Goal: Ask a question

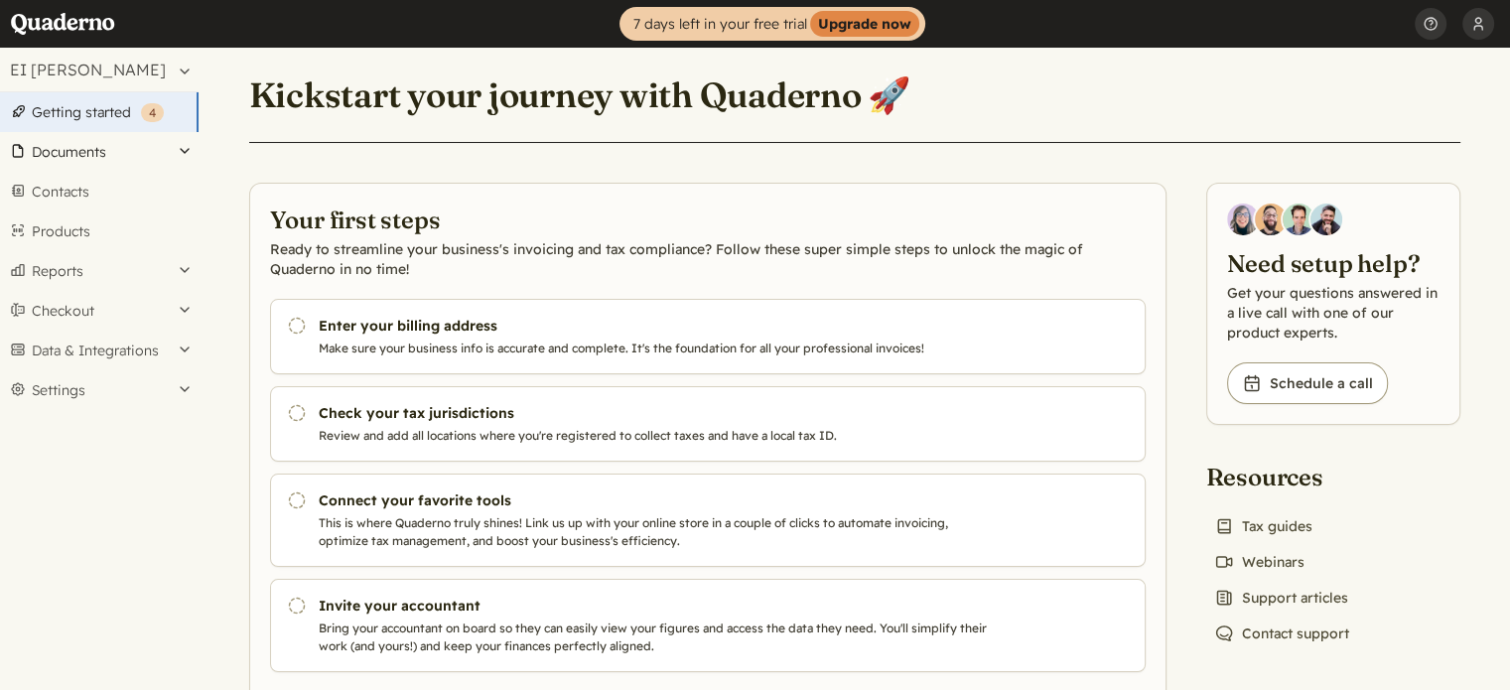
click at [113, 156] on button "Documents" at bounding box center [99, 152] width 199 height 40
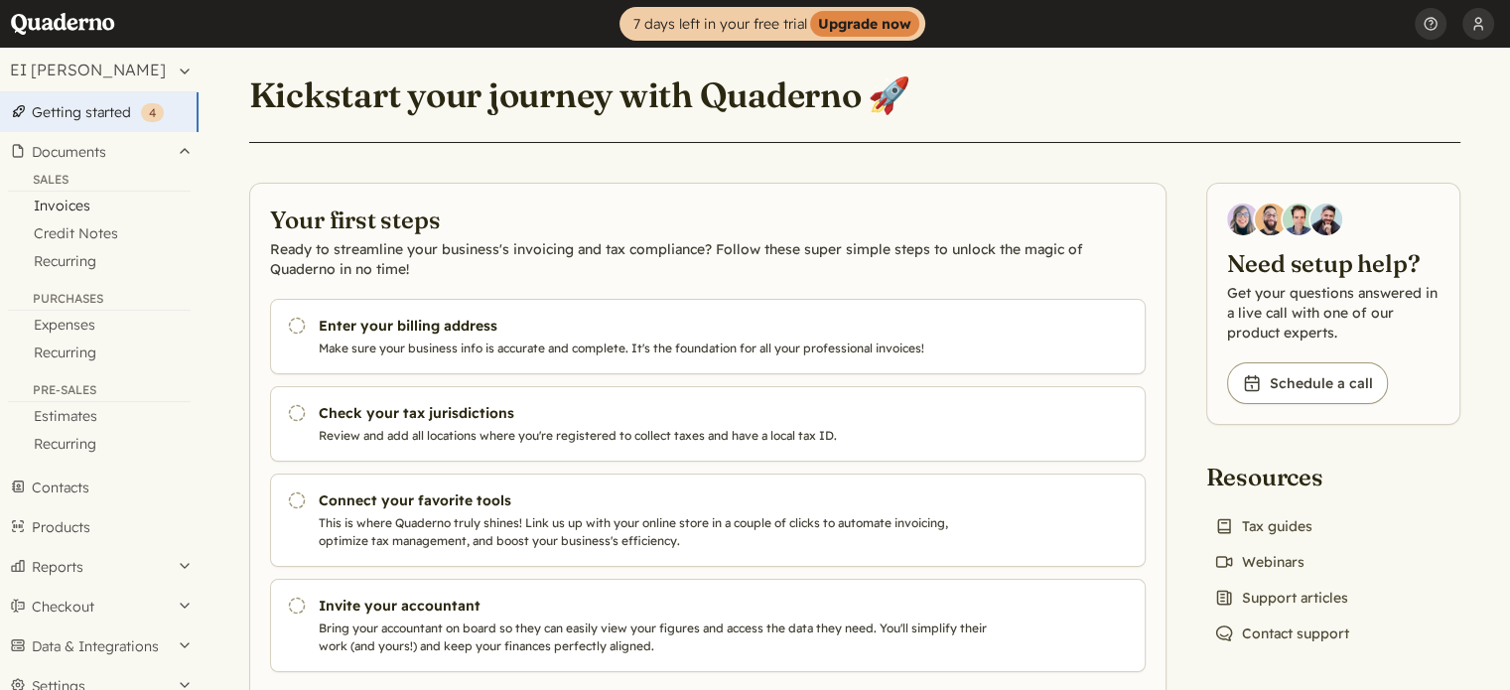
click at [65, 212] on link "Invoices" at bounding box center [99, 206] width 199 height 28
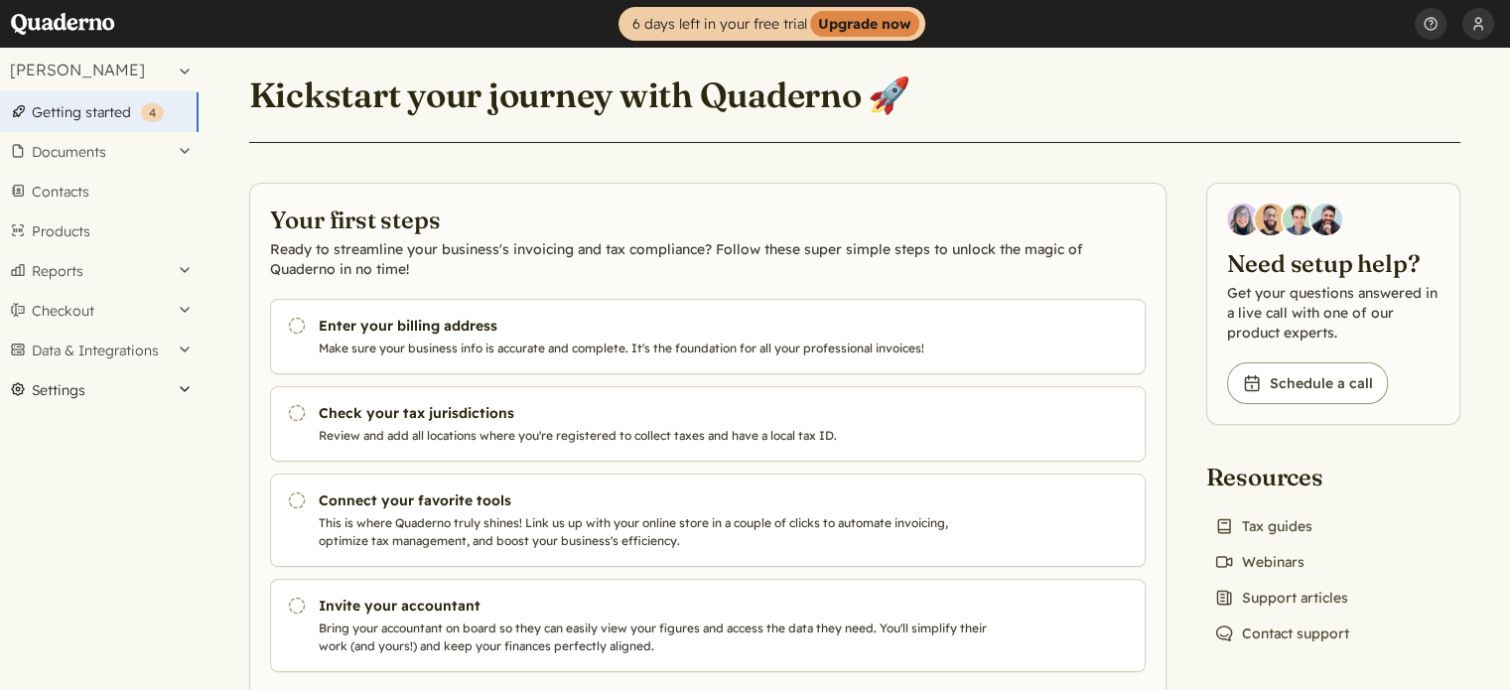
click at [99, 396] on button "Settings" at bounding box center [99, 390] width 199 height 40
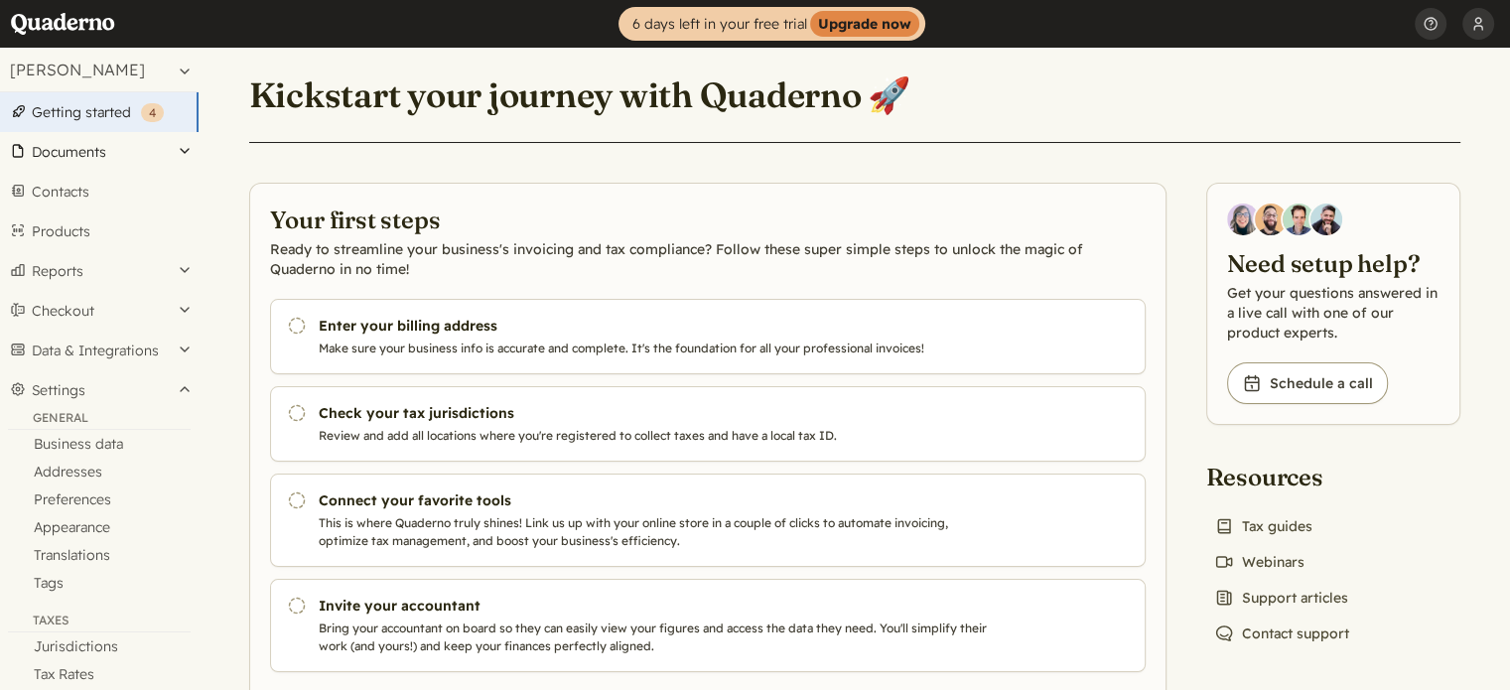
click at [189, 148] on button "Documents" at bounding box center [99, 152] width 199 height 40
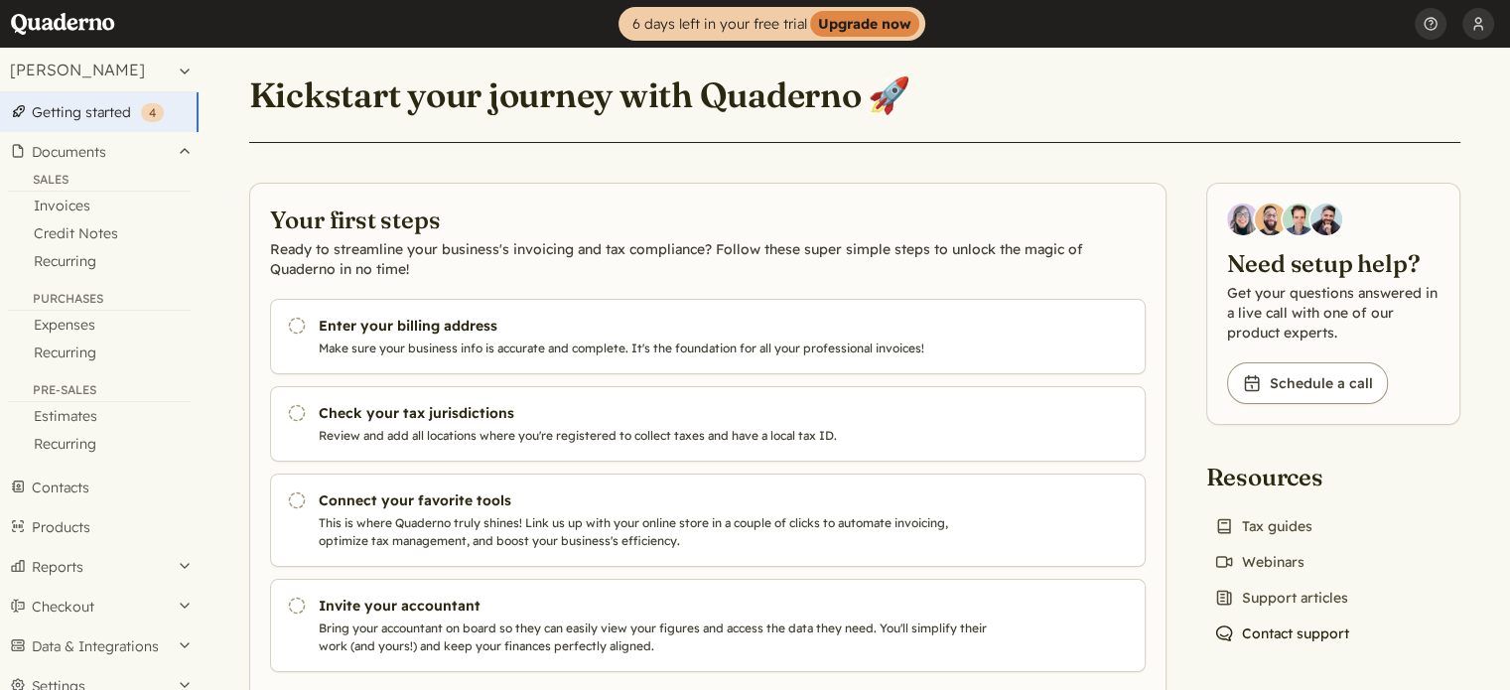
click at [1297, 629] on link "Chat icon Contact support" at bounding box center [1282, 634] width 151 height 28
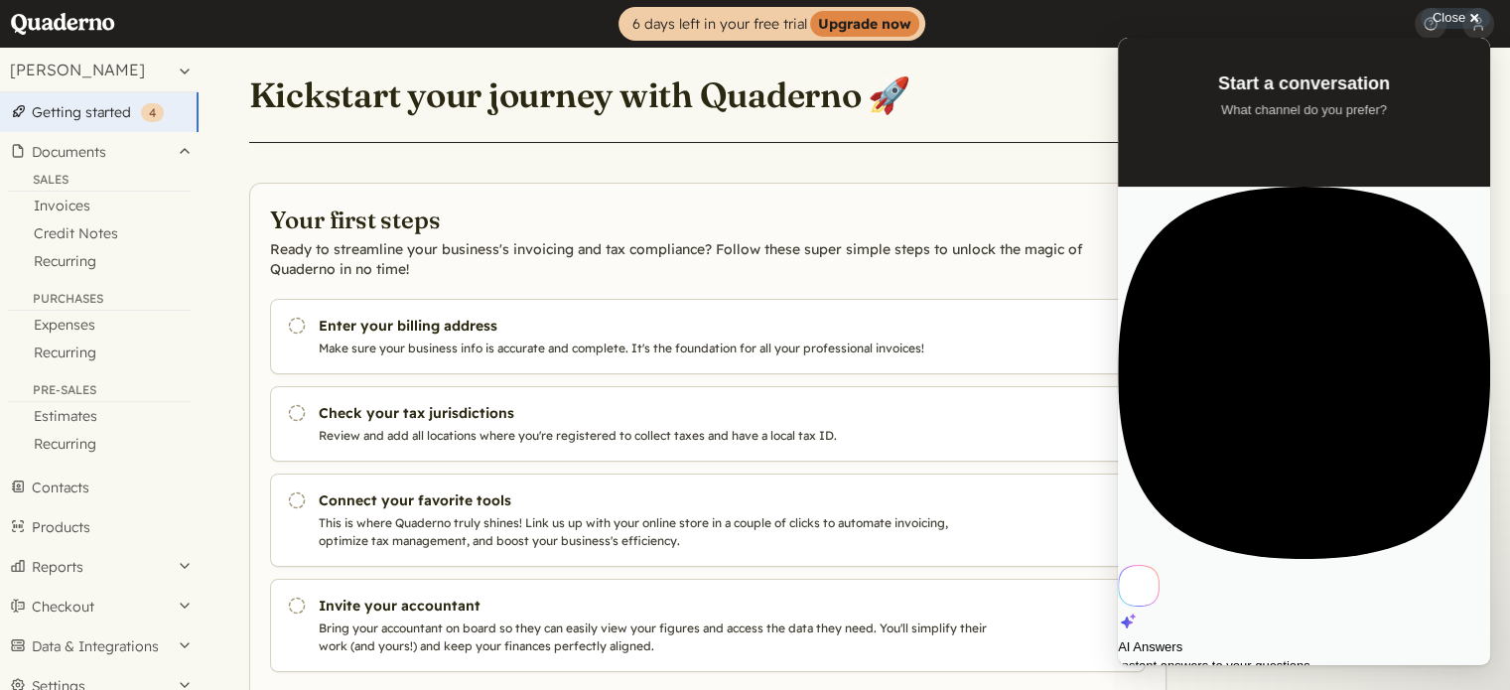
click at [1314, 656] on span "Instant answers to your questions" at bounding box center [1304, 666] width 372 height 20
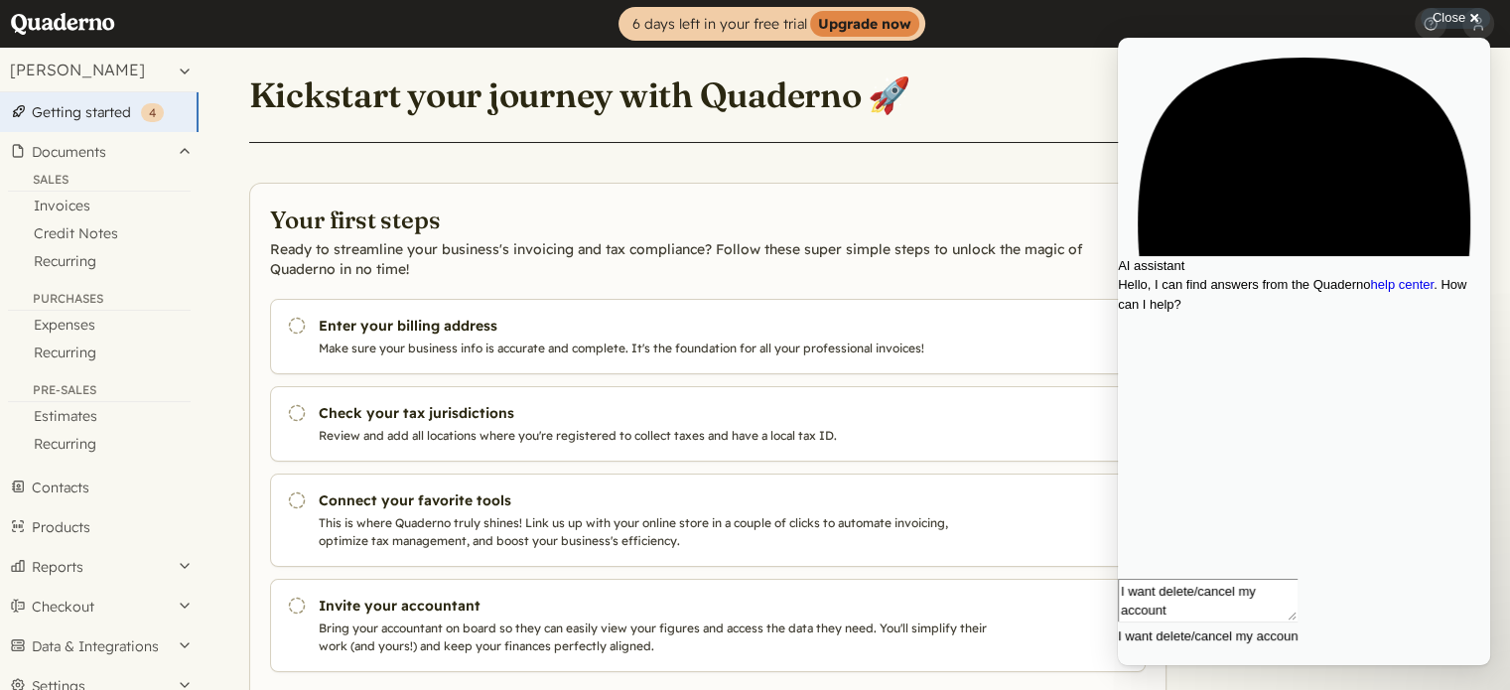
type textarea "I want delete/cancel my account"
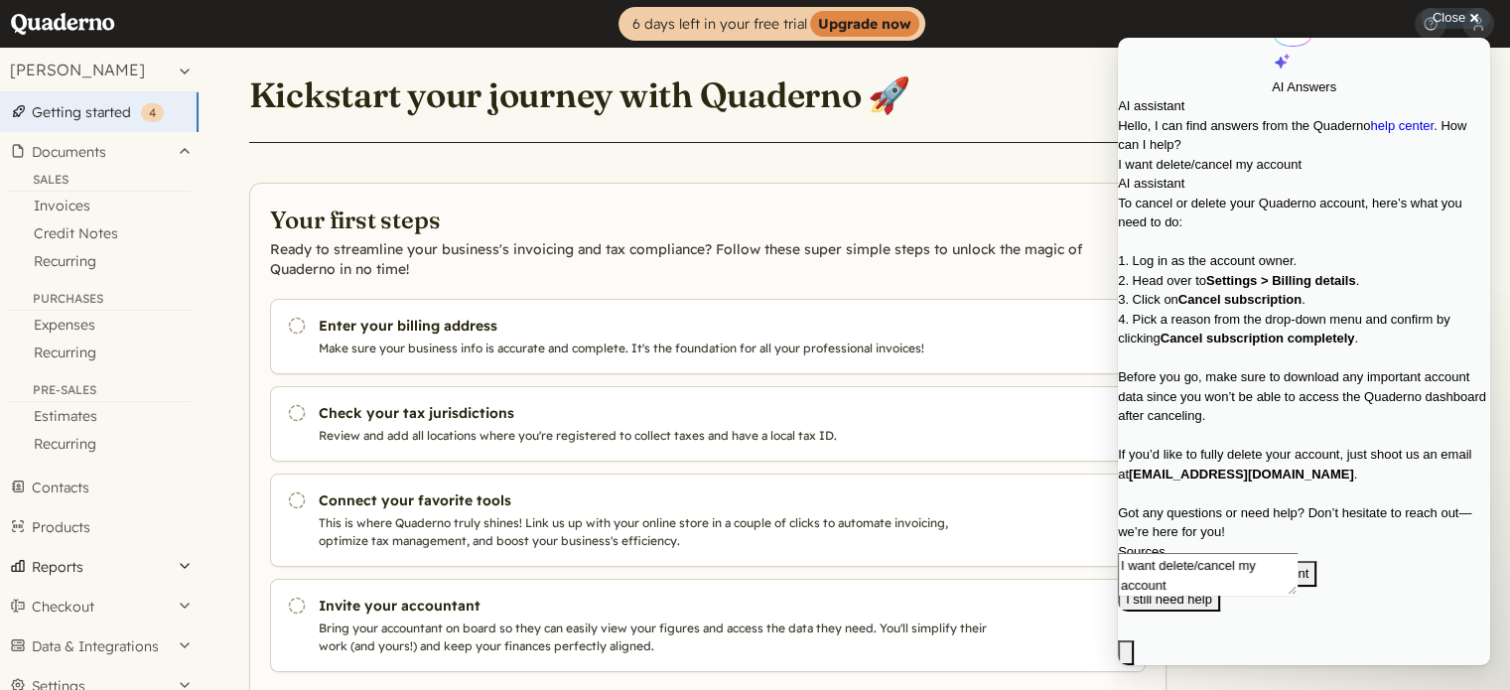
scroll to position [60, 0]
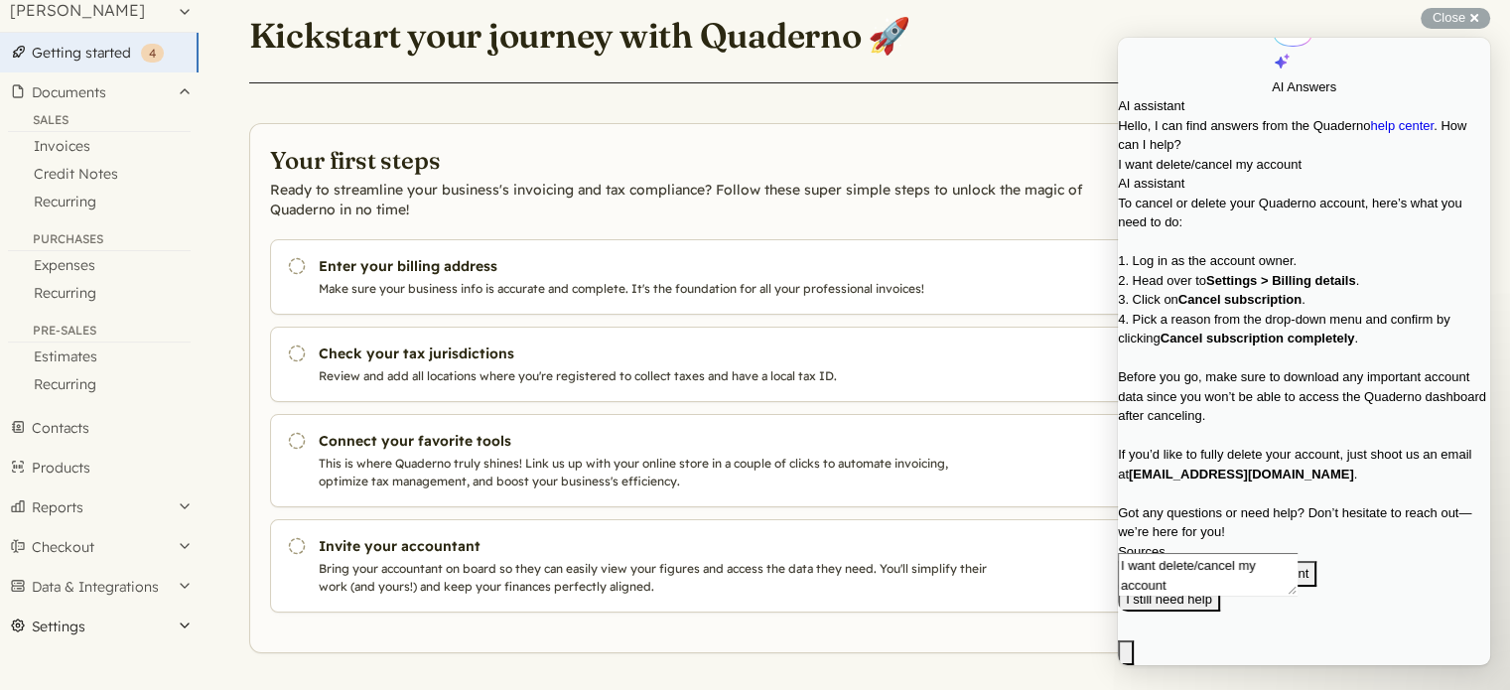
click at [185, 619] on button "Settings" at bounding box center [99, 627] width 199 height 40
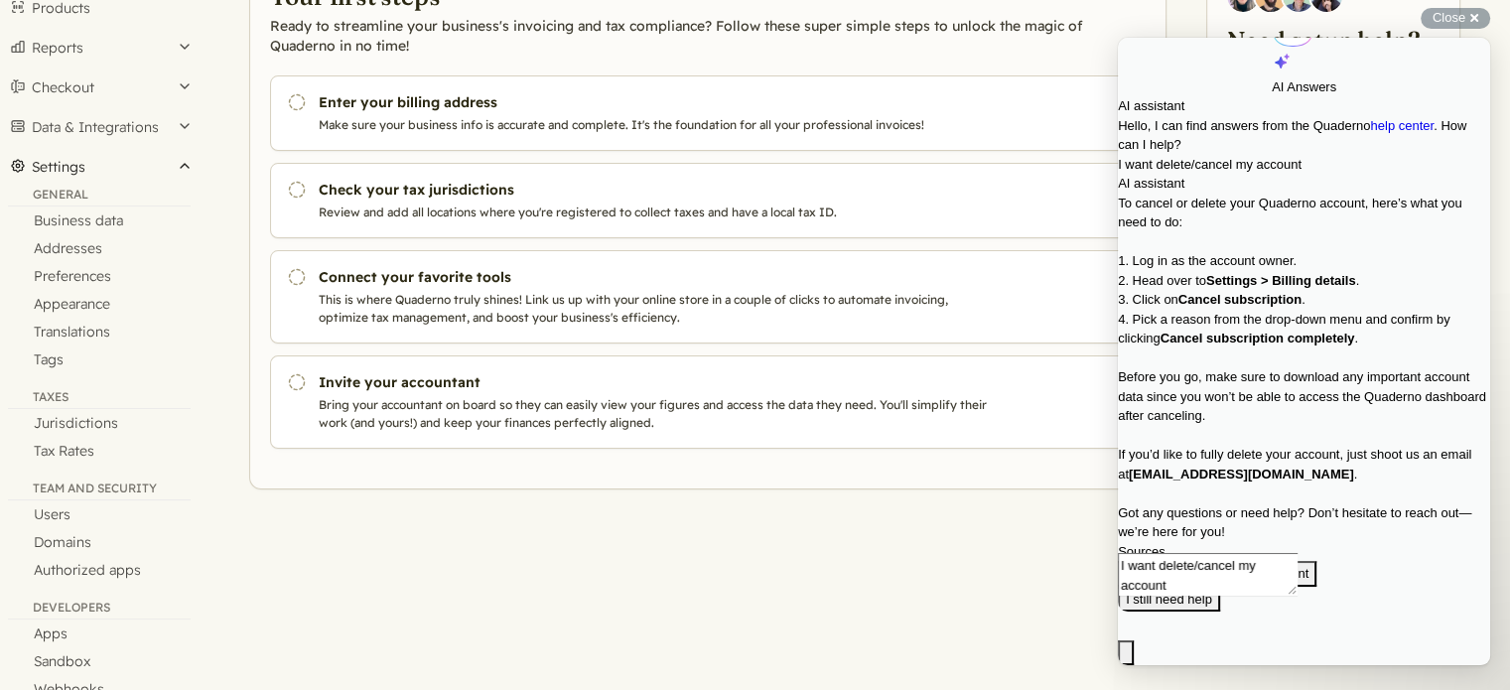
scroll to position [266, 0]
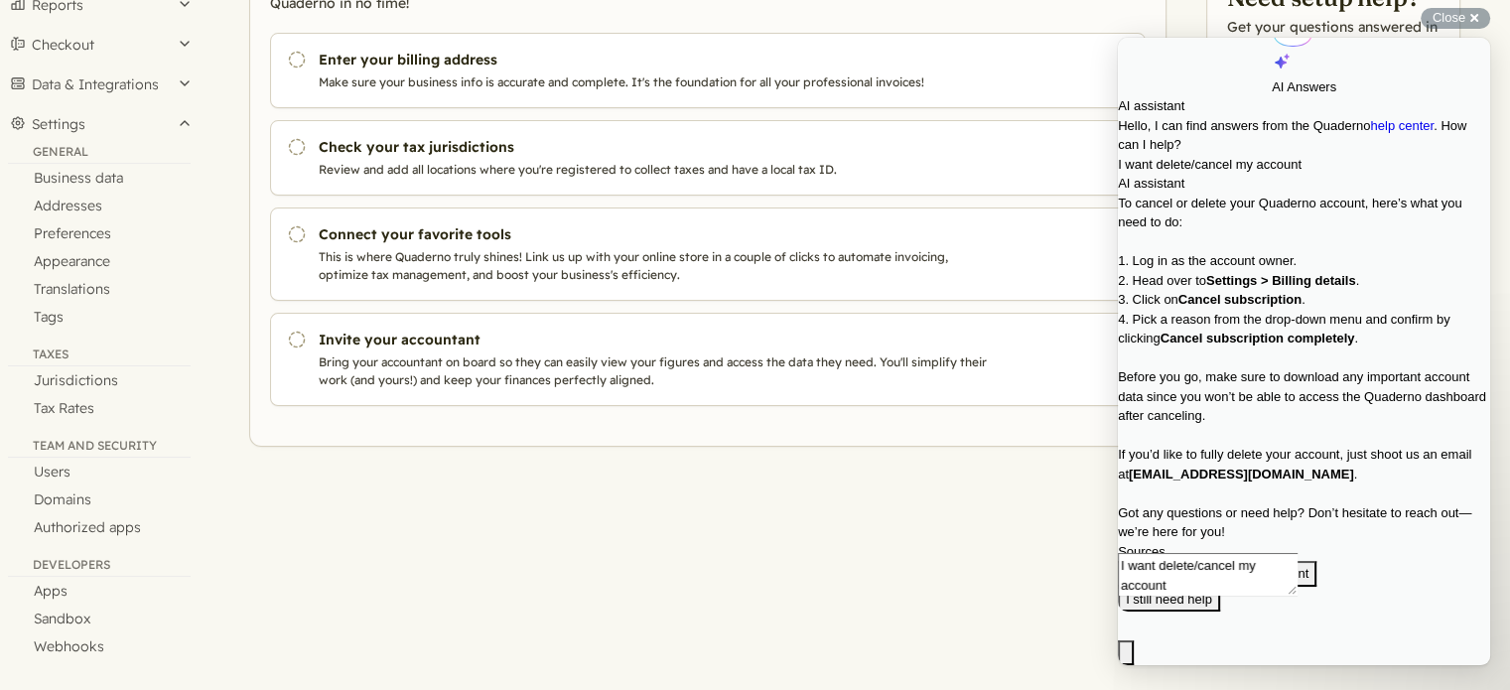
click at [65, 150] on div "General" at bounding box center [99, 154] width 183 height 20
click at [50, 120] on button "Settings" at bounding box center [99, 124] width 199 height 40
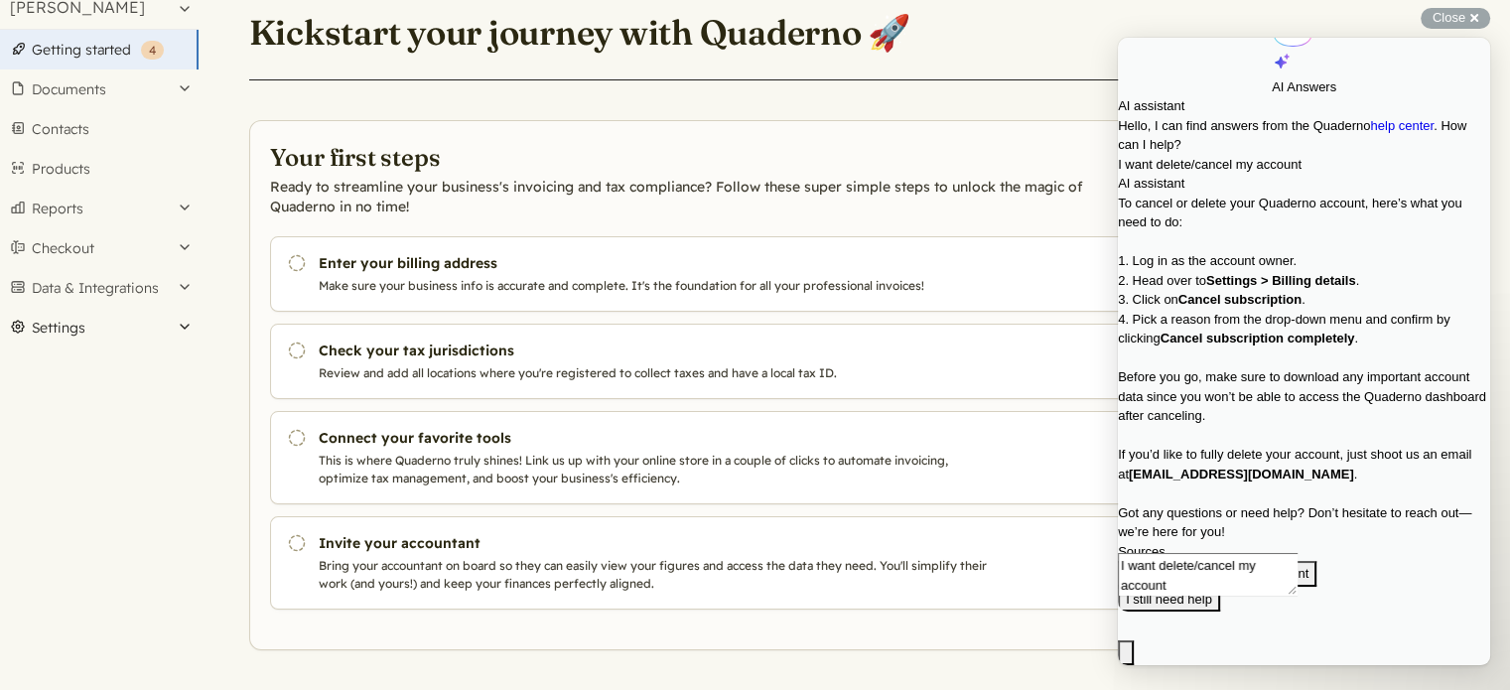
scroll to position [60, 0]
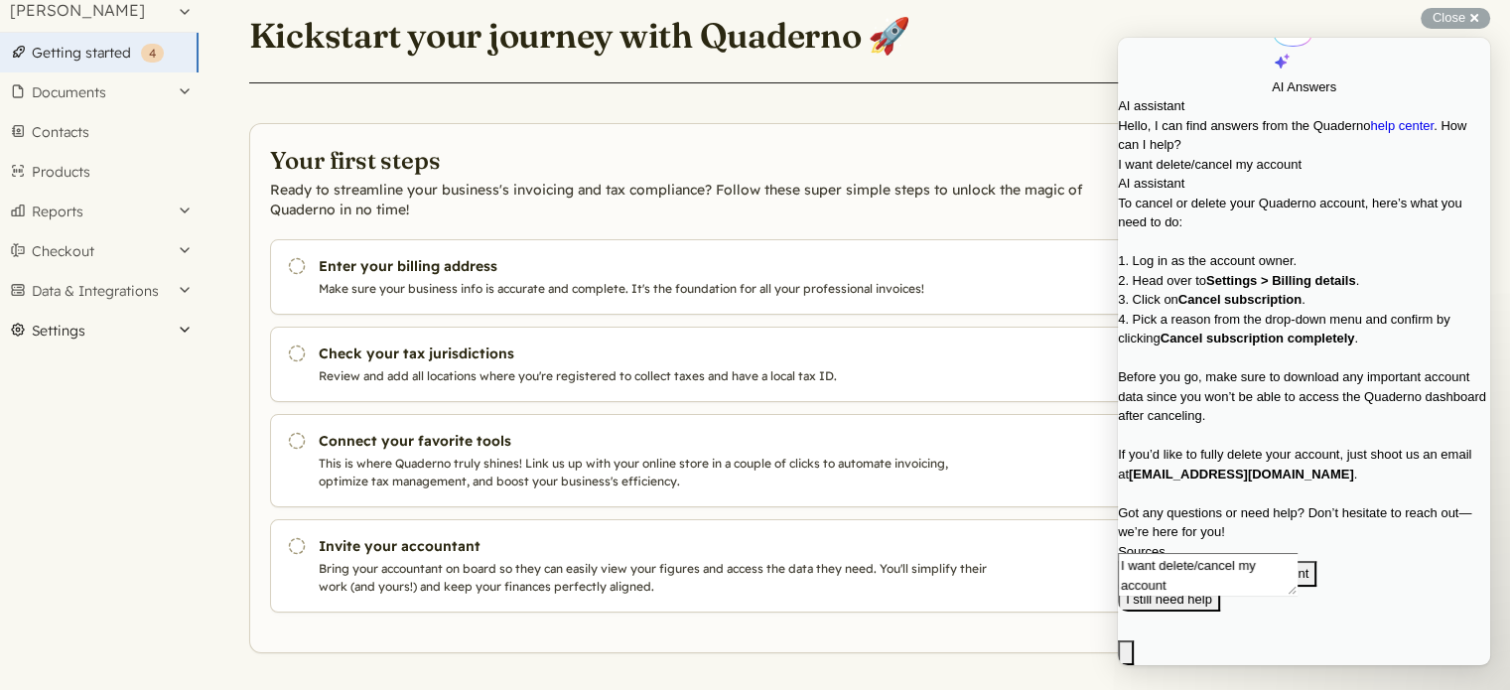
click at [110, 342] on button "Settings" at bounding box center [99, 331] width 199 height 40
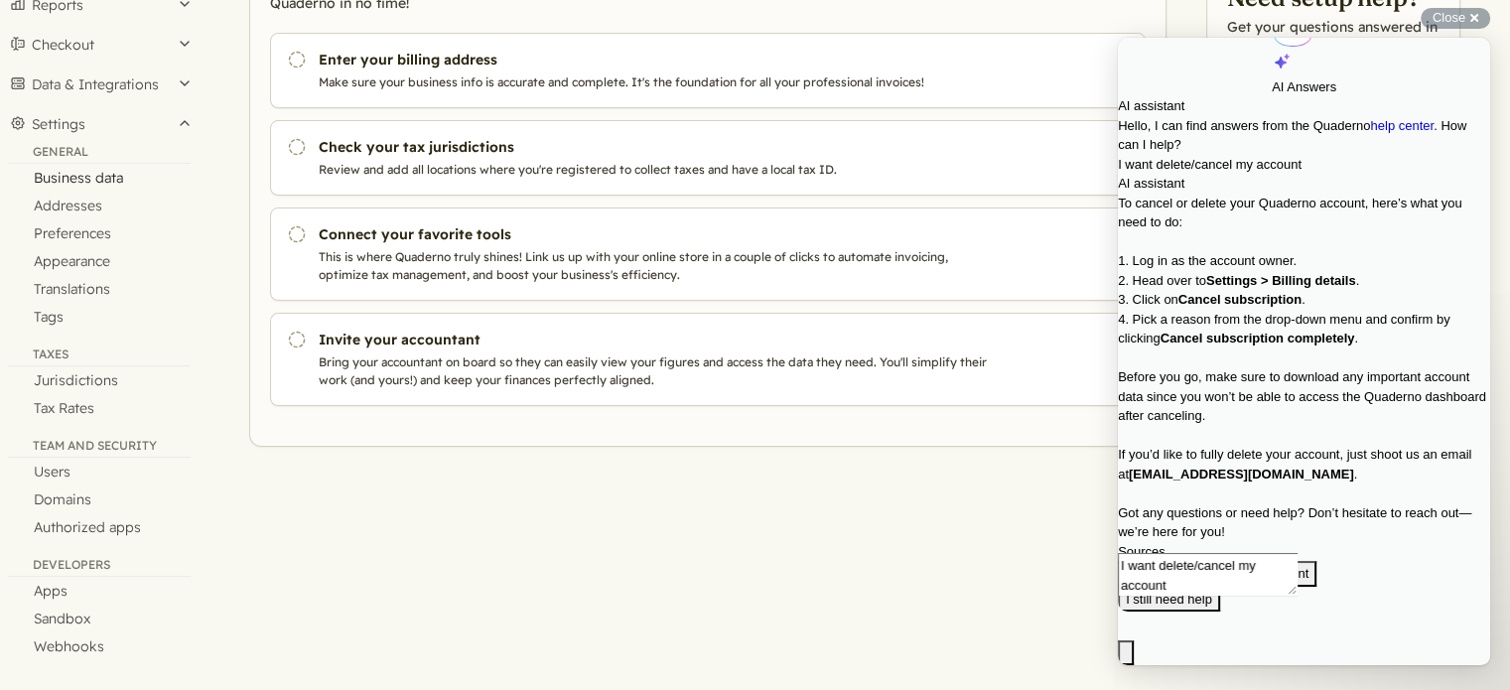
click at [82, 180] on link "Business data" at bounding box center [99, 178] width 199 height 28
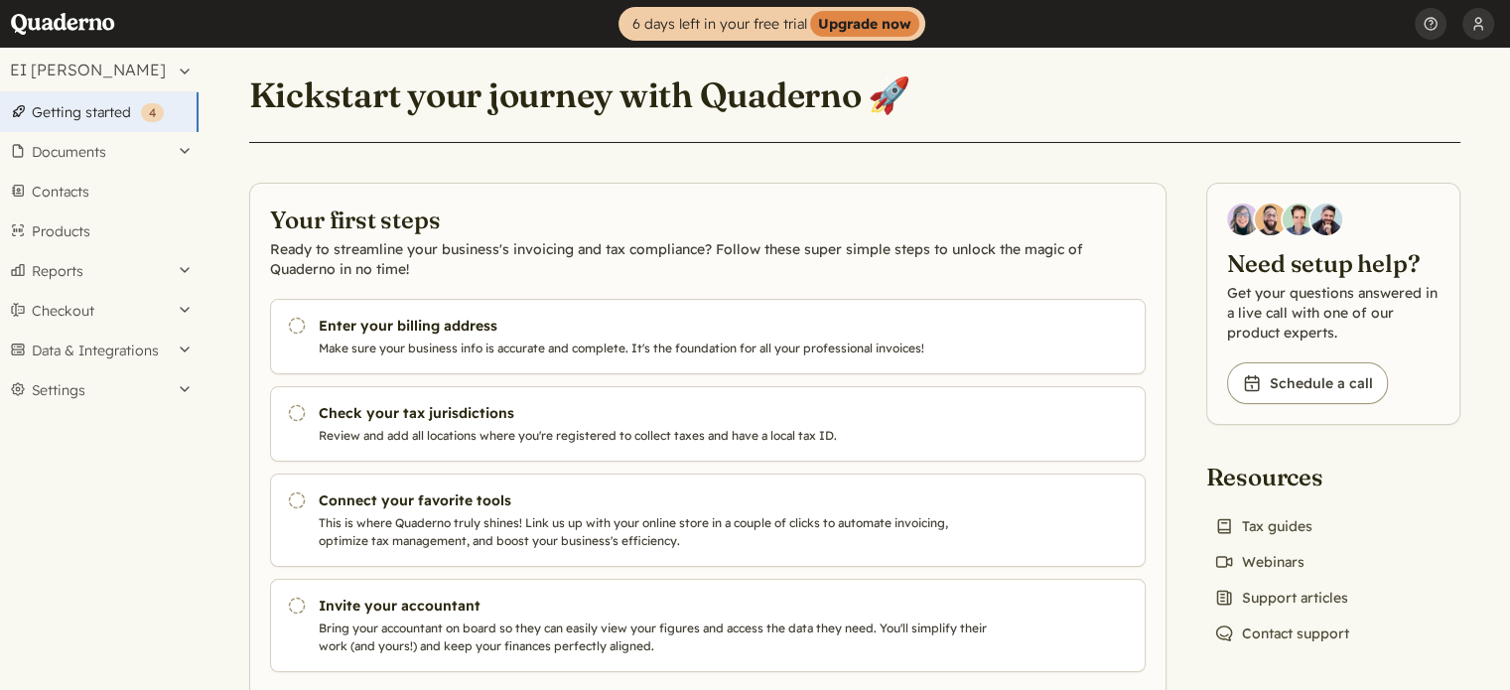
scroll to position [60, 0]
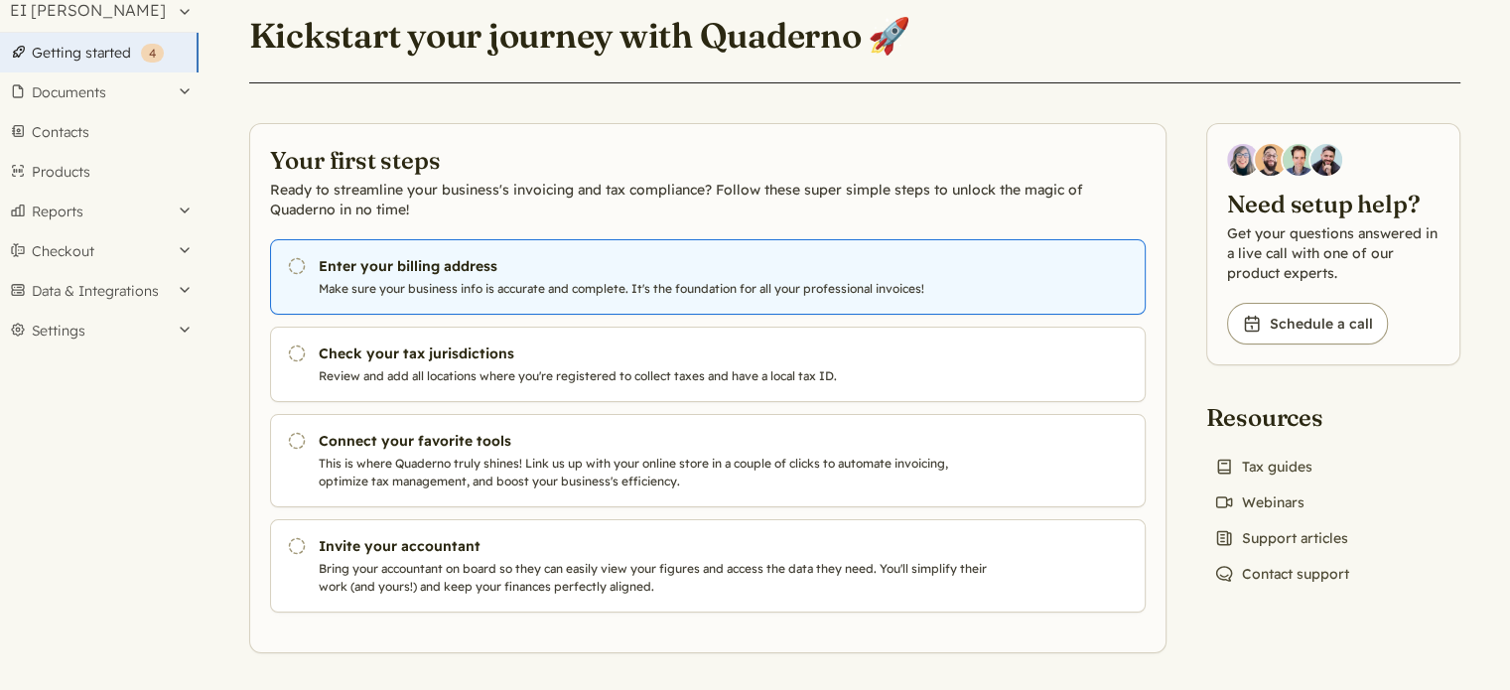
click at [437, 274] on h3 "Enter your billing address" at bounding box center [657, 266] width 677 height 20
